Goal: Task Accomplishment & Management: Manage account settings

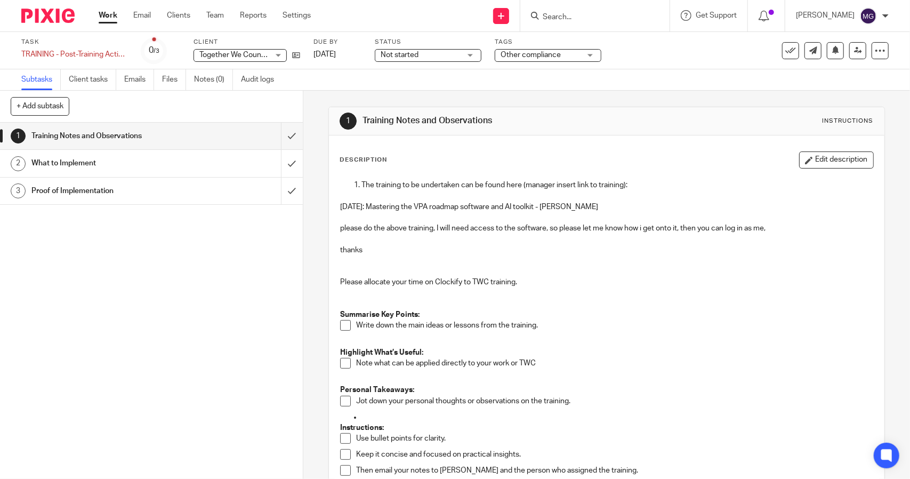
click at [602, 13] on input "Search" at bounding box center [590, 18] width 96 height 10
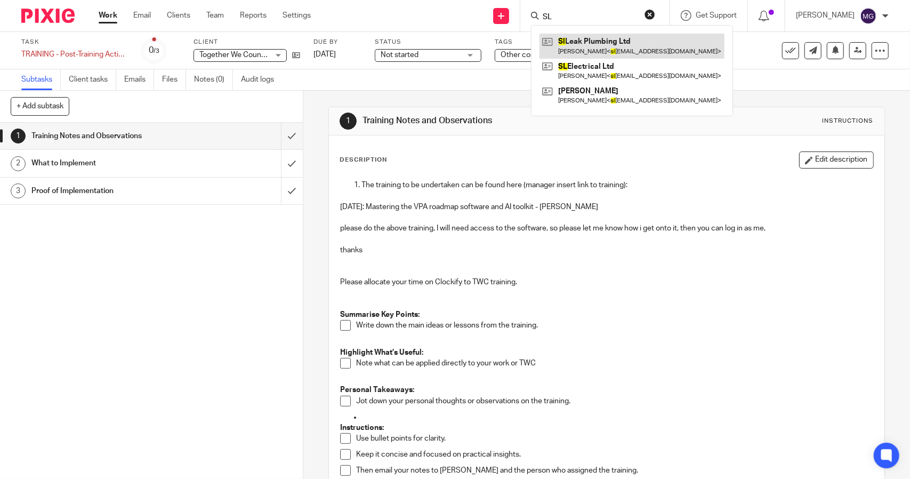
type input "SL"
click at [596, 42] on link at bounding box center [632, 46] width 185 height 25
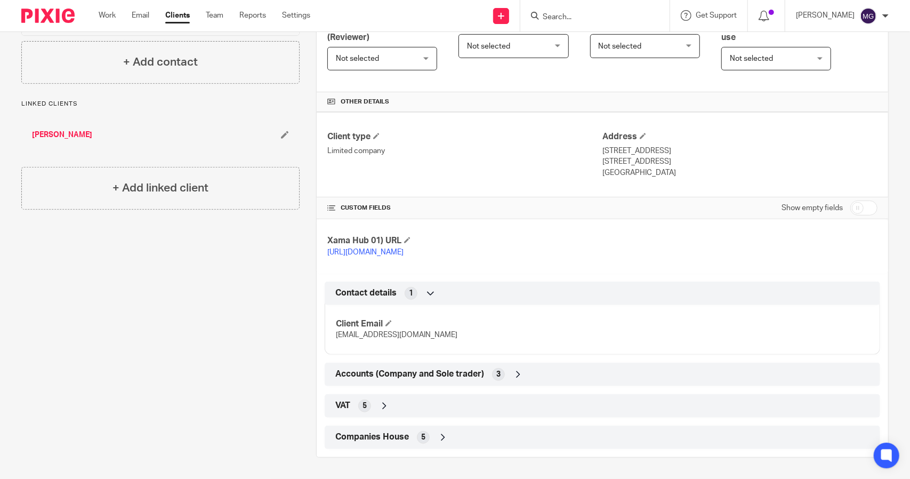
scroll to position [274, 0]
click at [513, 373] on icon at bounding box center [518, 374] width 11 height 11
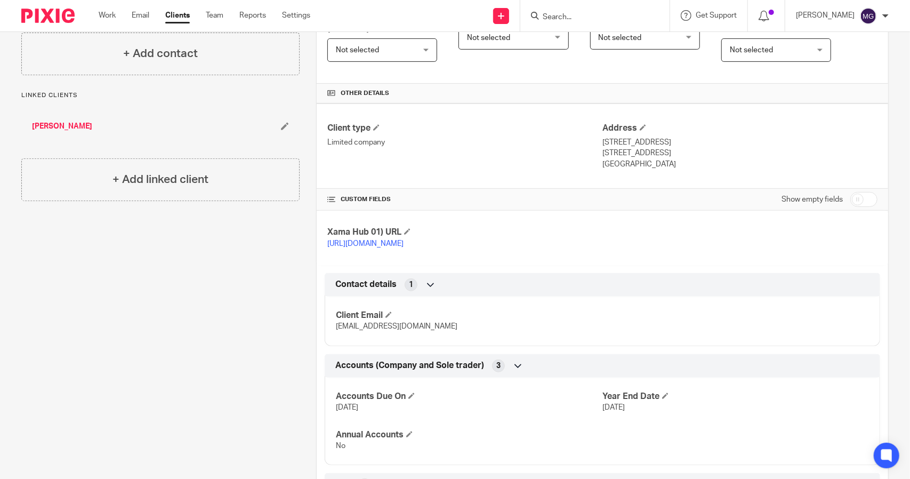
scroll to position [361, 0]
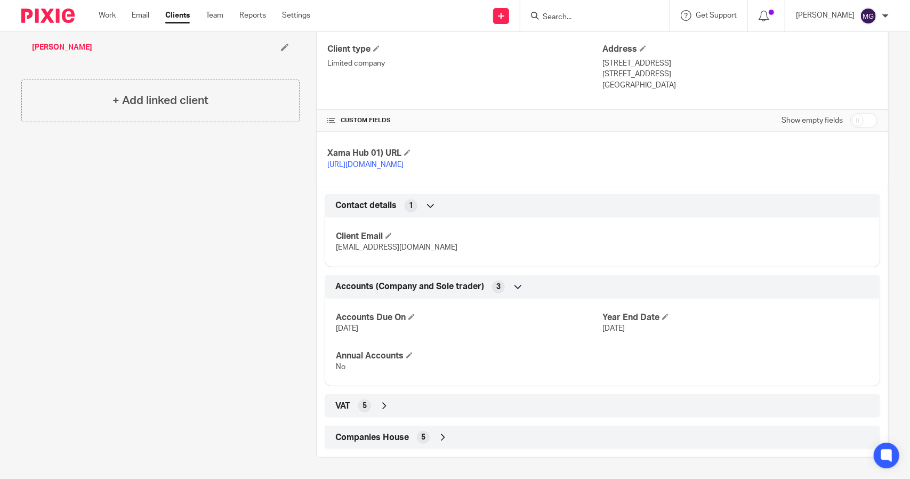
click at [375, 400] on div "VAT 5" at bounding box center [603, 406] width 540 height 18
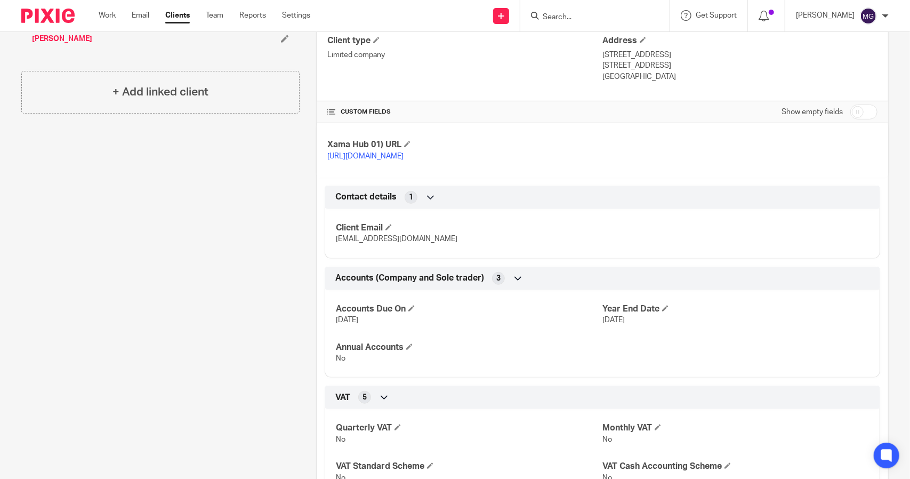
scroll to position [487, 0]
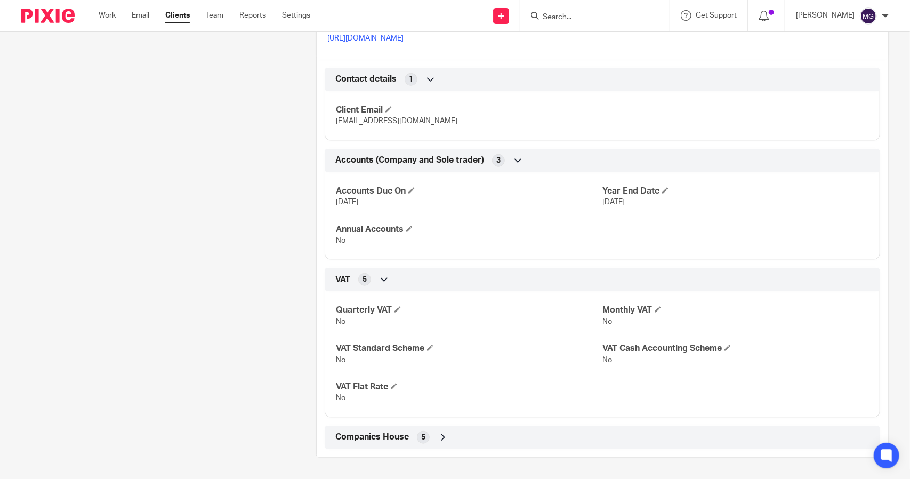
click at [445, 437] on icon at bounding box center [443, 437] width 11 height 11
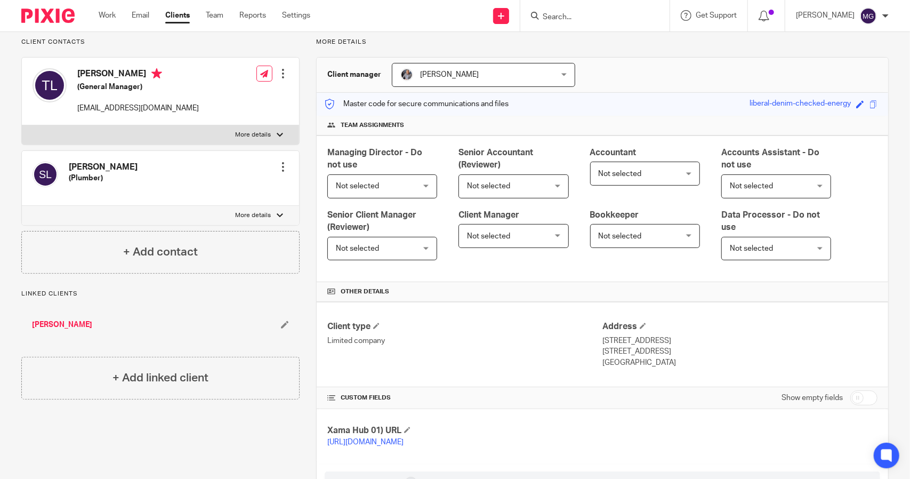
scroll to position [27, 0]
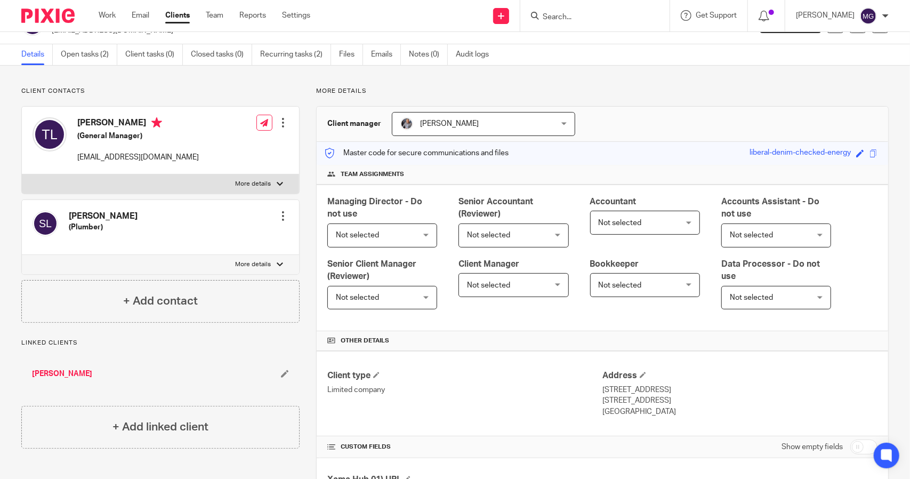
drag, startPoint x: 672, startPoint y: 396, endPoint x: 632, endPoint y: 398, distance: 40.0
click at [632, 398] on p "Kettering, NN14 1AQ" at bounding box center [739, 400] width 275 height 11
copy p "NN14 1AQ"
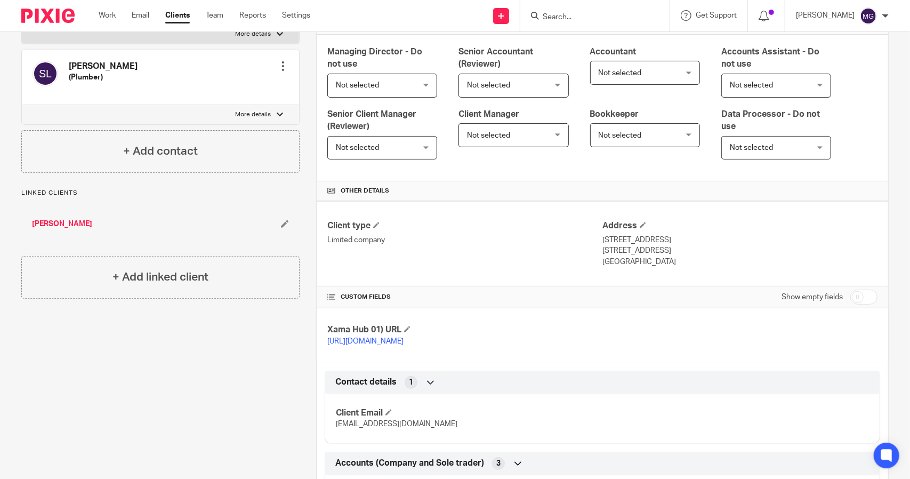
scroll to position [160, 0]
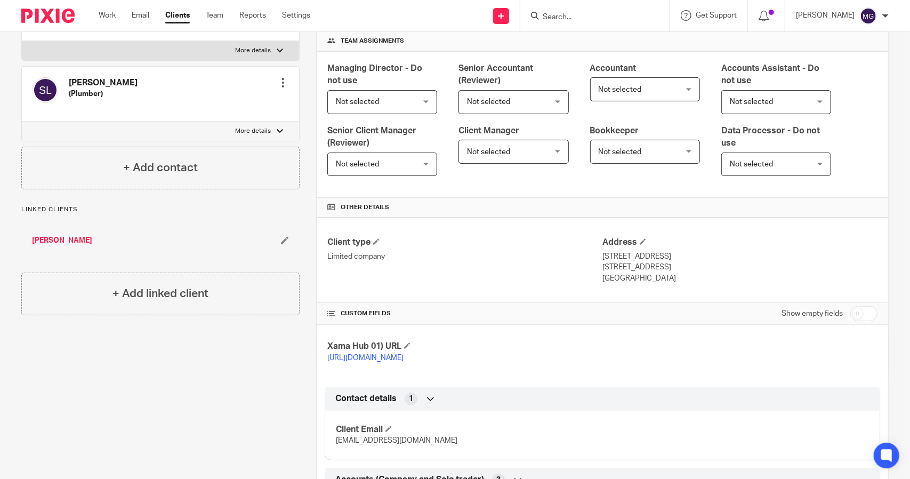
click at [852, 312] on input "checkbox" at bounding box center [863, 313] width 27 height 15
checkbox input "true"
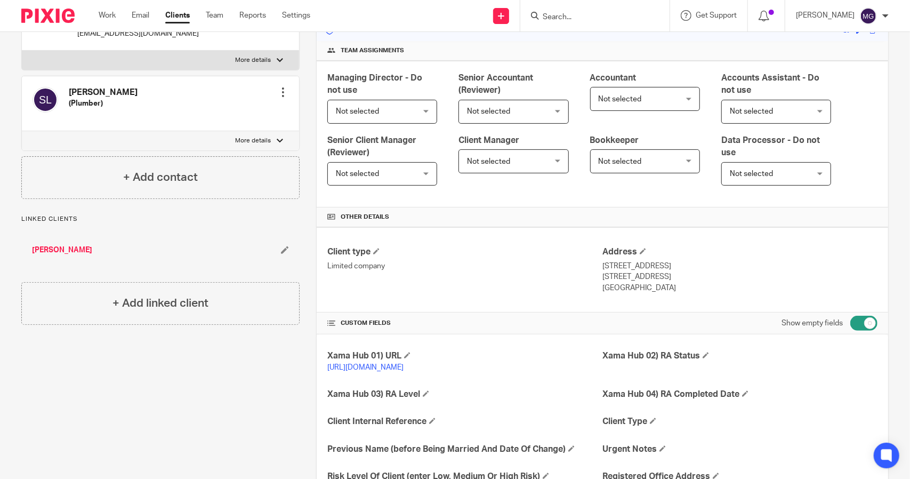
scroll to position [0, 0]
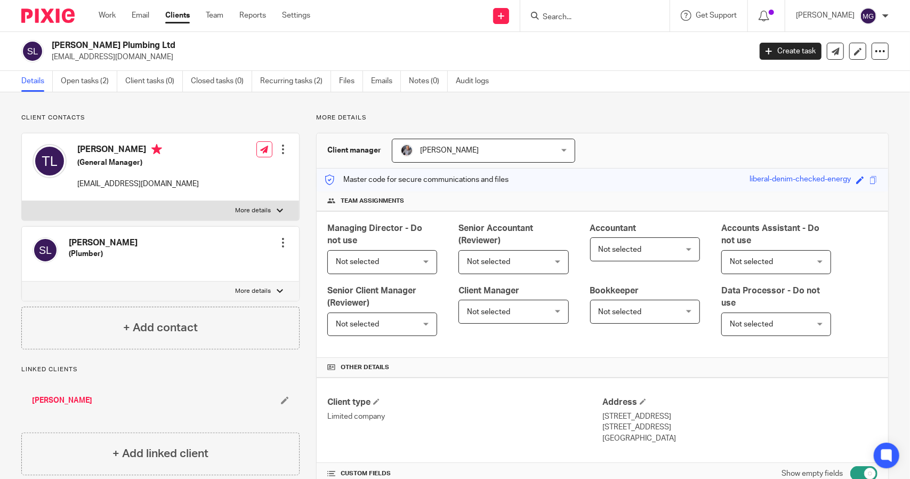
drag, startPoint x: 145, startPoint y: 45, endPoint x: 49, endPoint y: 42, distance: 96.0
click at [49, 42] on div "Sl Leak Plumbing Ltd slleakplumbing@gmail.com" at bounding box center [382, 51] width 722 height 22
copy h2 "[PERSON_NAME] Plumbing Ltd"
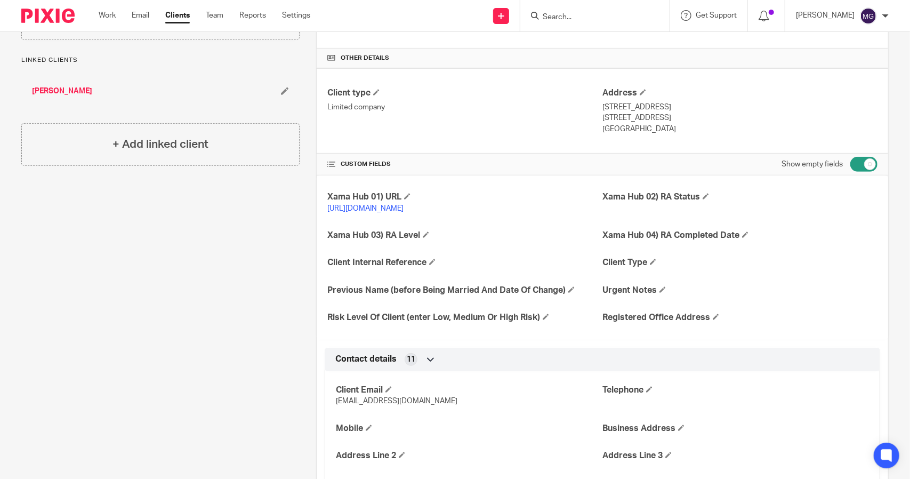
scroll to position [320, 0]
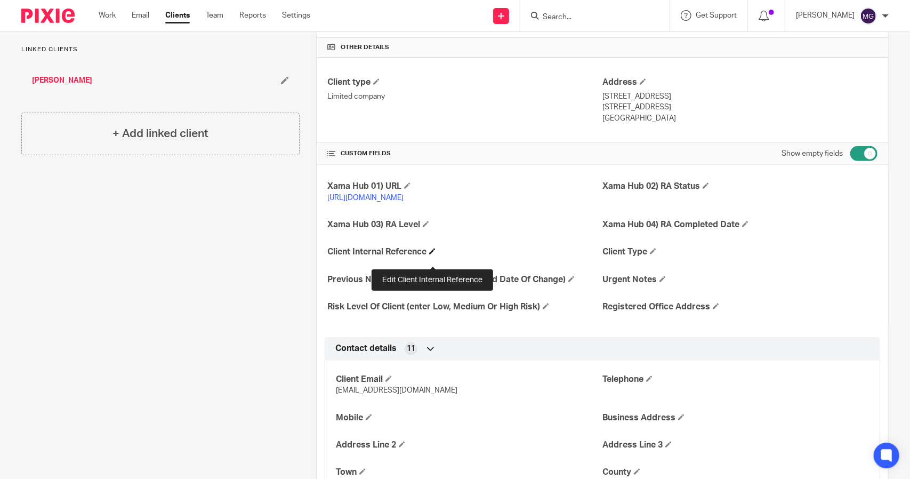
click at [436, 254] on span at bounding box center [432, 251] width 6 height 6
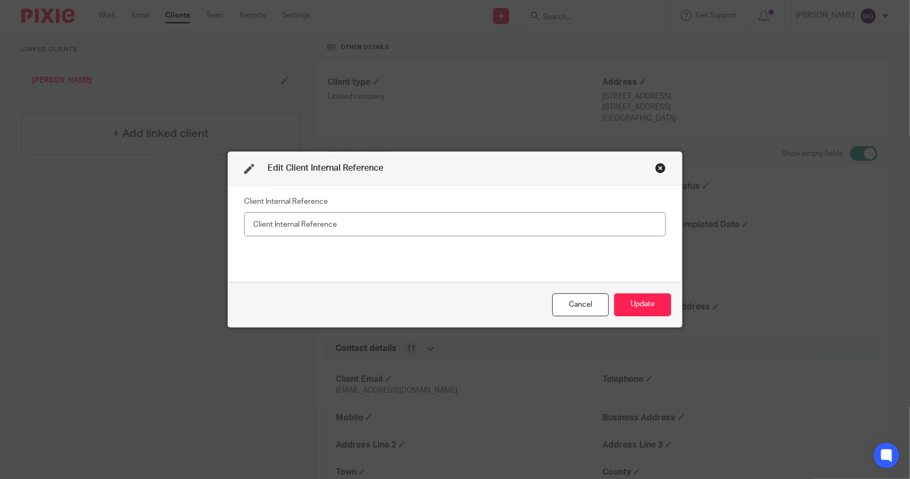
click at [319, 230] on input "text" at bounding box center [455, 224] width 422 height 24
type input "3216"
click at [643, 302] on button "Update" at bounding box center [642, 304] width 57 height 23
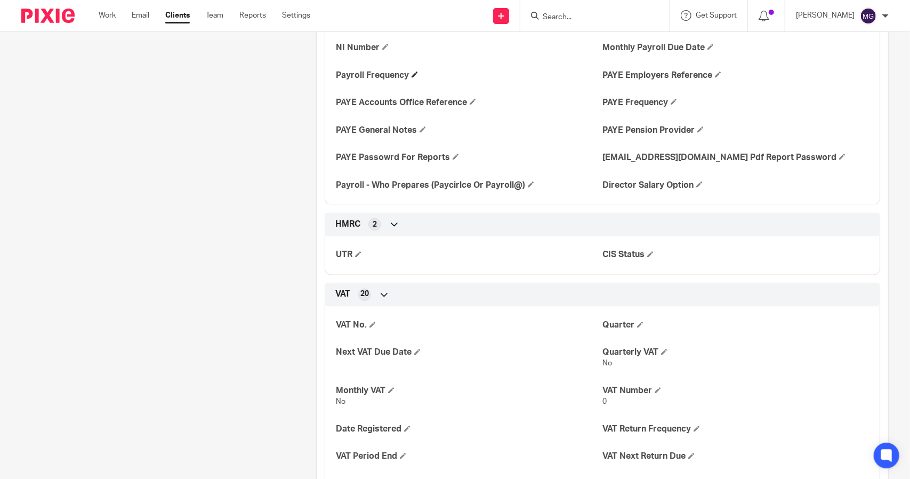
scroll to position [1120, 0]
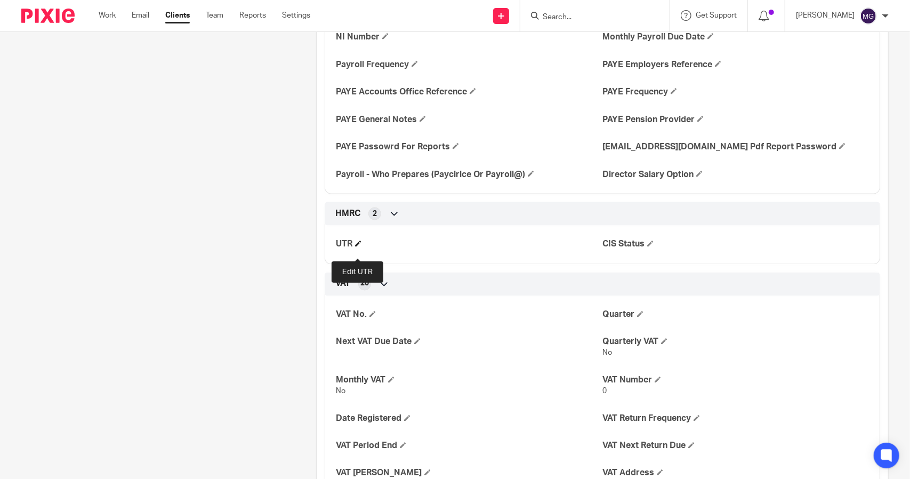
click at [355, 247] on span at bounding box center [358, 243] width 6 height 6
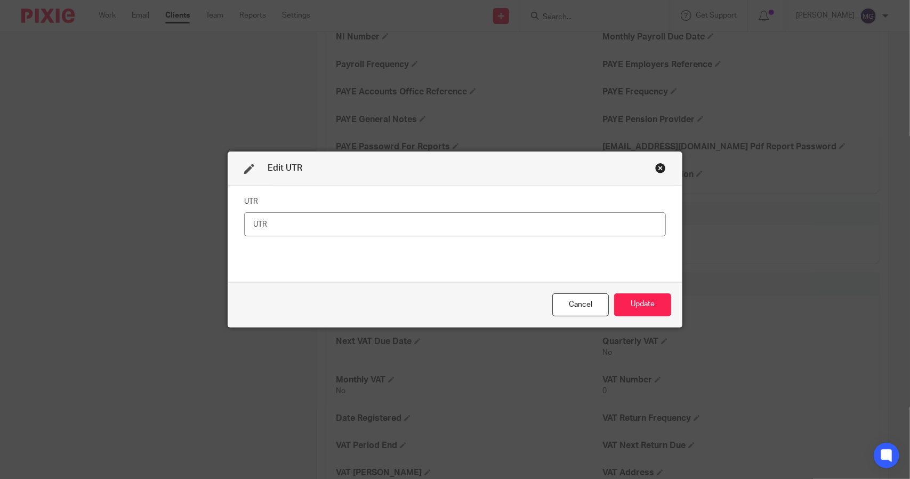
click at [291, 226] on input "text" at bounding box center [455, 224] width 422 height 24
type input "4675219494"
click at [624, 303] on button "Update" at bounding box center [642, 304] width 57 height 23
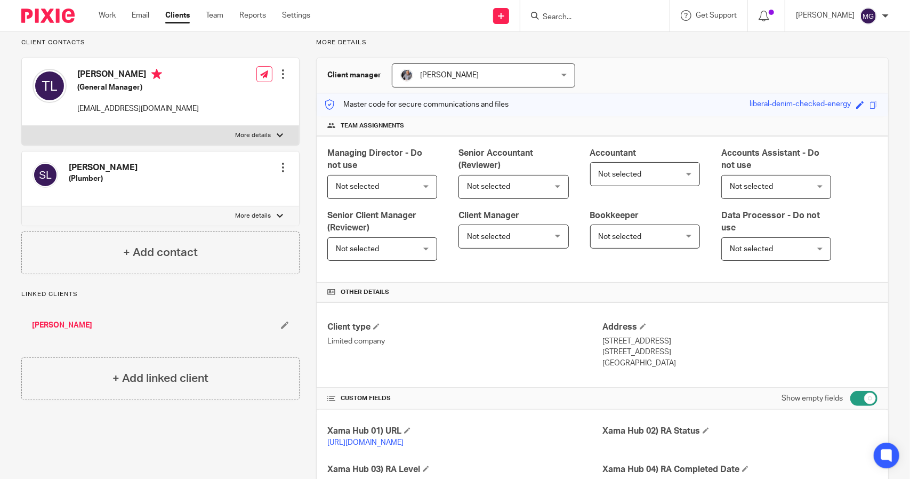
scroll to position [160, 0]
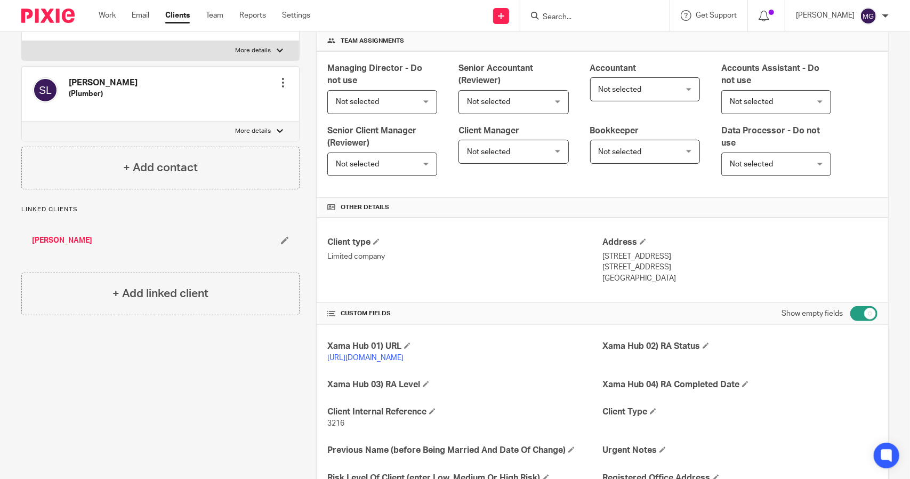
click at [853, 317] on input "checkbox" at bounding box center [863, 313] width 27 height 15
checkbox input "false"
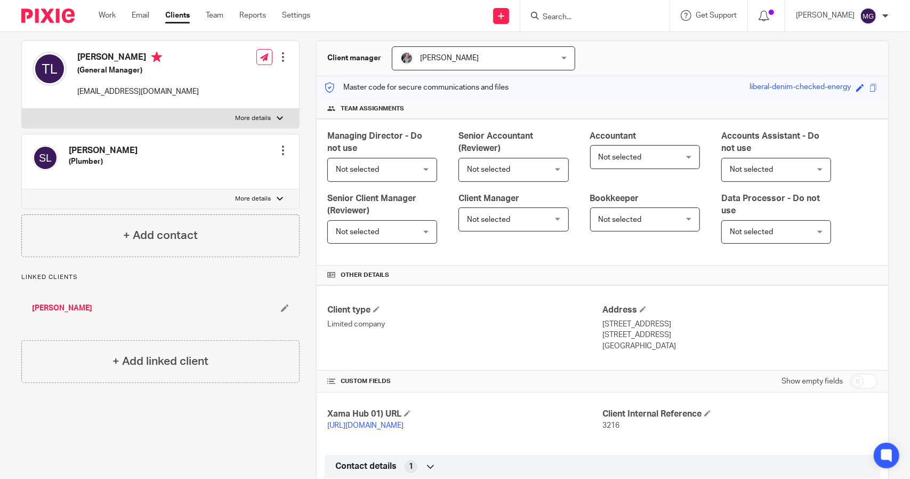
scroll to position [0, 0]
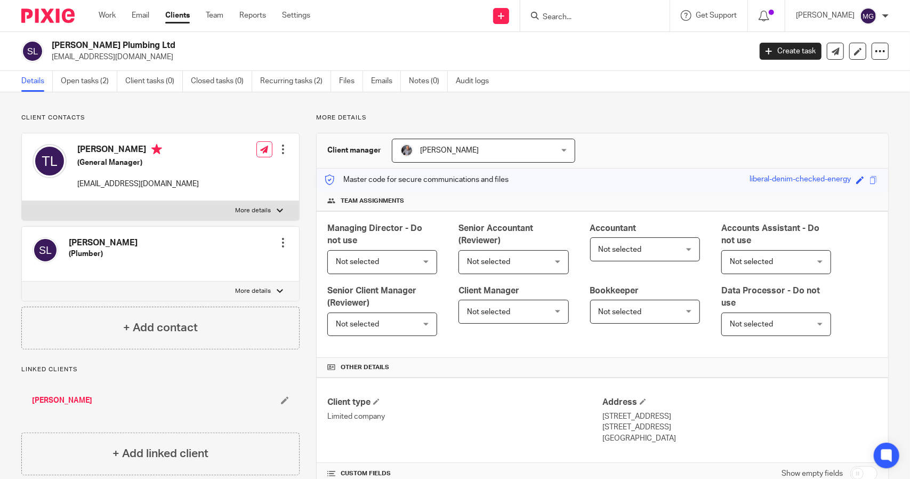
drag, startPoint x: 142, startPoint y: 45, endPoint x: 50, endPoint y: 44, distance: 91.7
click at [50, 44] on div "Sl Leak Plumbing Ltd slleakplumbing@gmail.com" at bounding box center [382, 51] width 722 height 22
copy h2 "[PERSON_NAME] Plumbing Ltd"
click at [85, 85] on link "Open tasks (2)" at bounding box center [89, 81] width 57 height 21
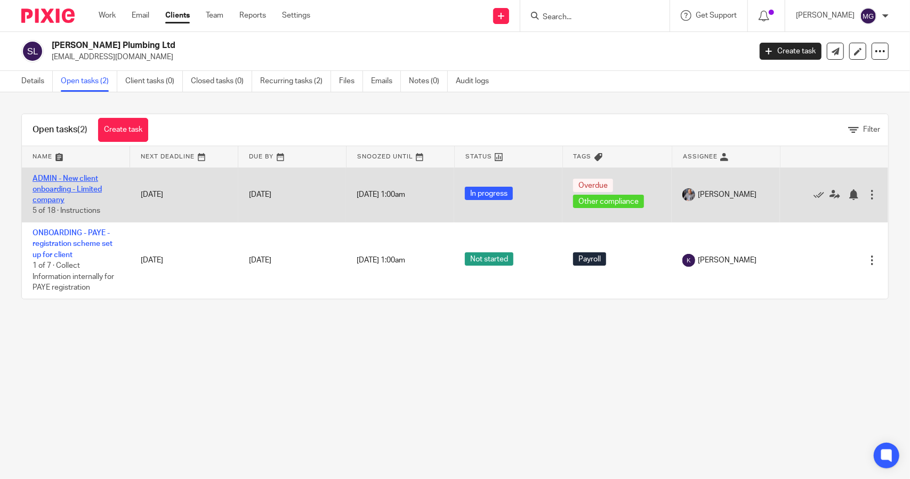
click at [61, 188] on link "ADMIN - New client onboarding - Limited company" at bounding box center [67, 189] width 69 height 29
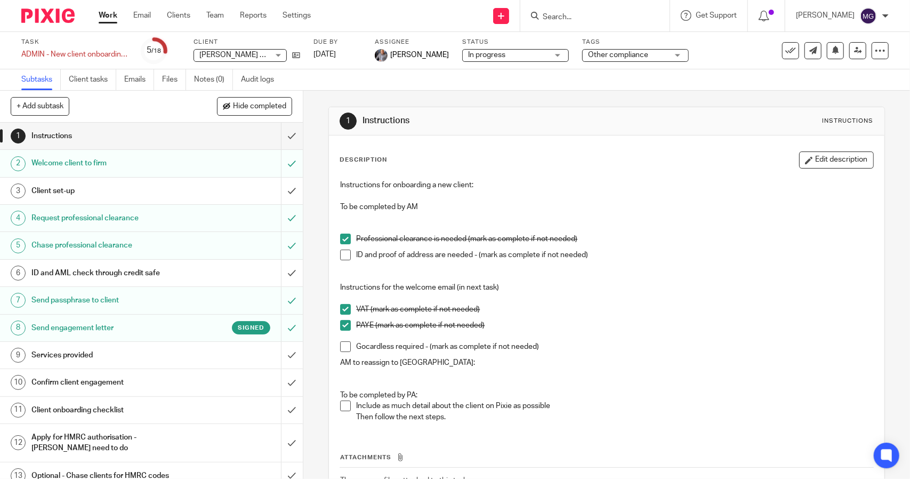
click at [138, 192] on h1 "Client set-up" at bounding box center [110, 191] width 159 height 16
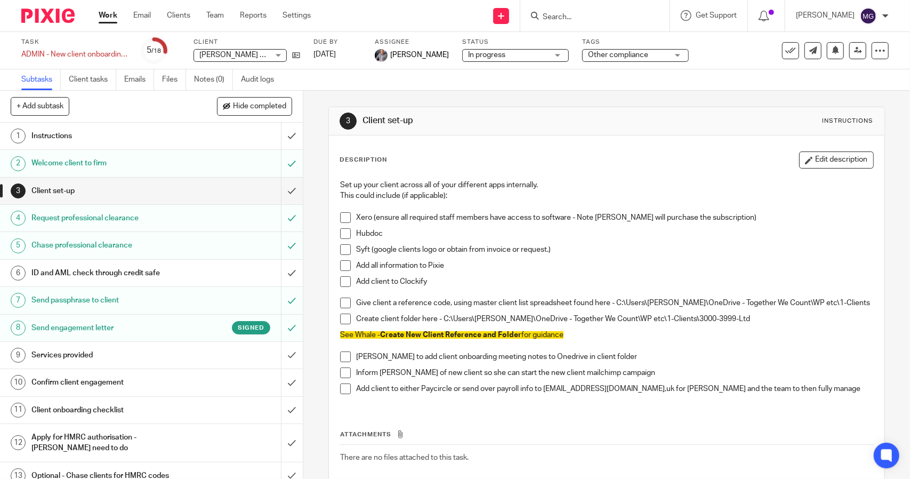
click at [343, 318] on span at bounding box center [345, 319] width 11 height 11
click at [76, 374] on h1 "Confirm client engagement" at bounding box center [110, 382] width 159 height 16
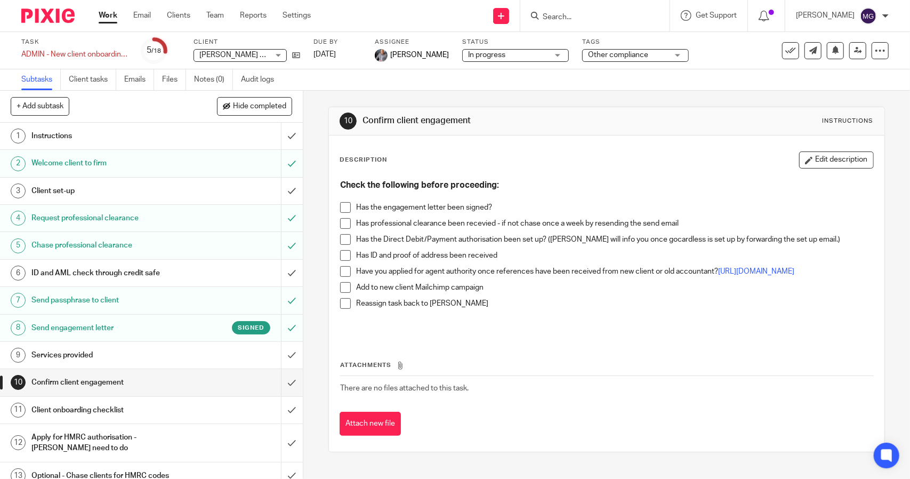
scroll to position [53, 0]
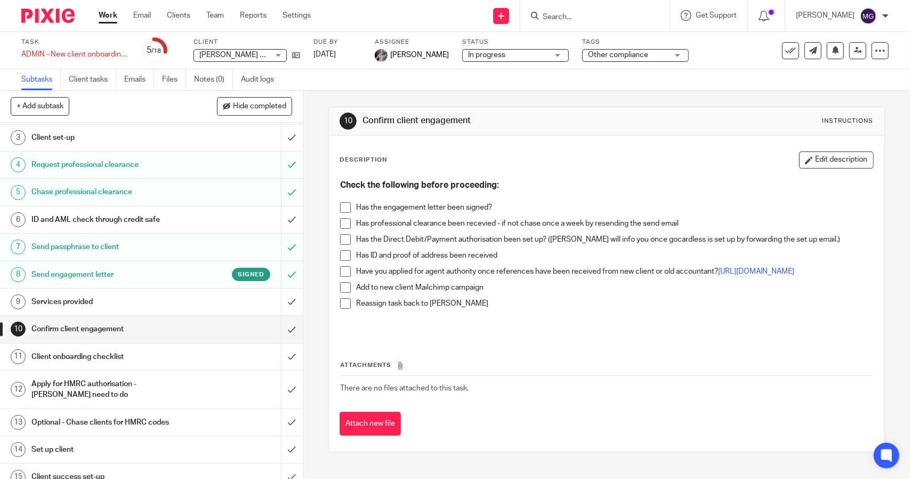
click at [106, 387] on h1 "Apply for HMRC authorisation - [PERSON_NAME] need to do" at bounding box center [110, 389] width 159 height 27
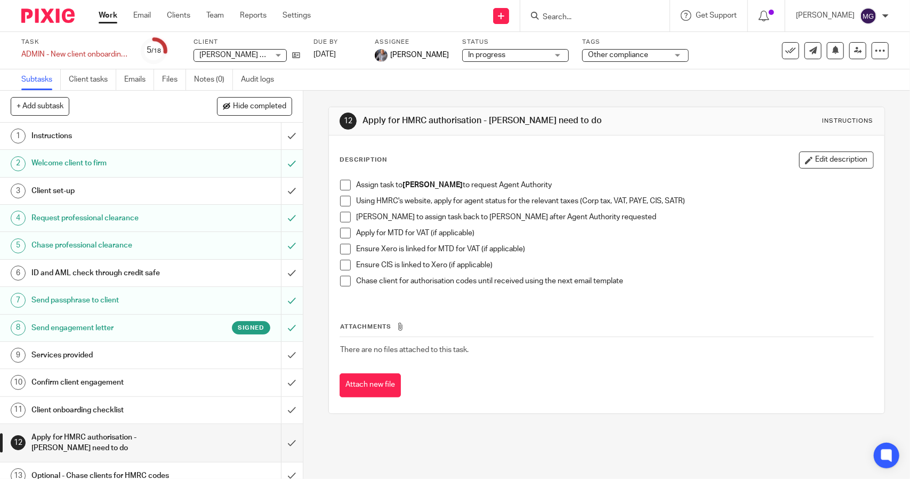
click at [340, 184] on span at bounding box center [345, 185] width 11 height 11
click at [342, 202] on span at bounding box center [345, 201] width 11 height 11
